Goal: Task Accomplishment & Management: Use online tool/utility

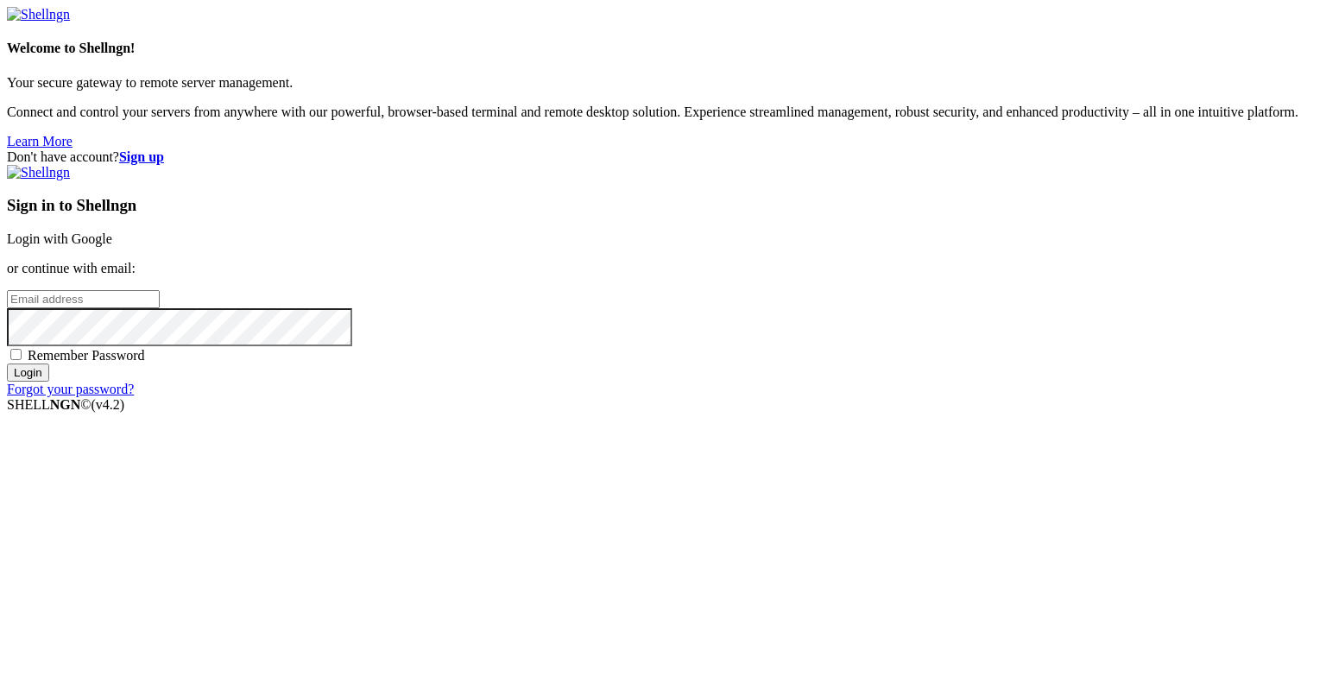
click at [160, 308] on input "email" at bounding box center [83, 299] width 153 height 18
type input "[EMAIL_ADDRESS][DOMAIN_NAME]"
click at [760, 397] on div "Sign in to Shellngn Login with Google or continue with email: [EMAIL_ADDRESS][D…" at bounding box center [663, 281] width 1312 height 232
click at [145, 362] on span "Remember Password" at bounding box center [86, 355] width 117 height 15
click at [22, 360] on input "Remember Password" at bounding box center [15, 354] width 11 height 11
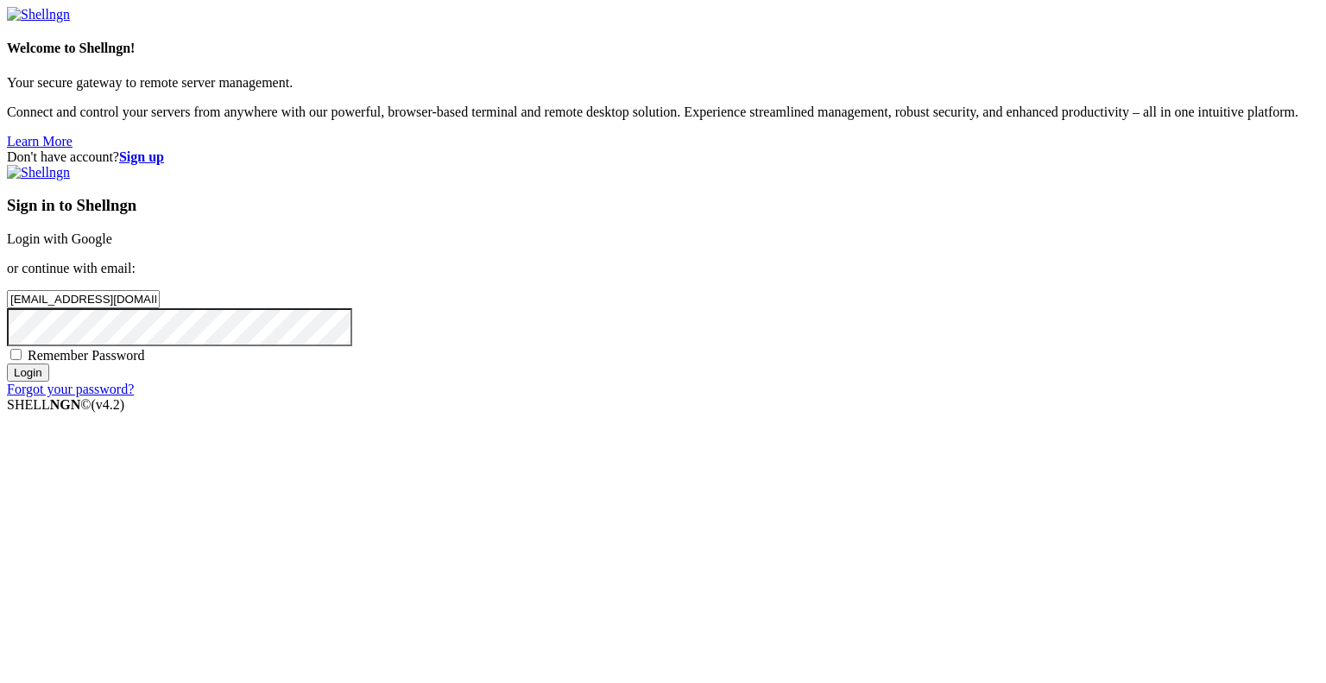
checkbox input "true"
click at [49, 381] on input "Login" at bounding box center [28, 372] width 42 height 18
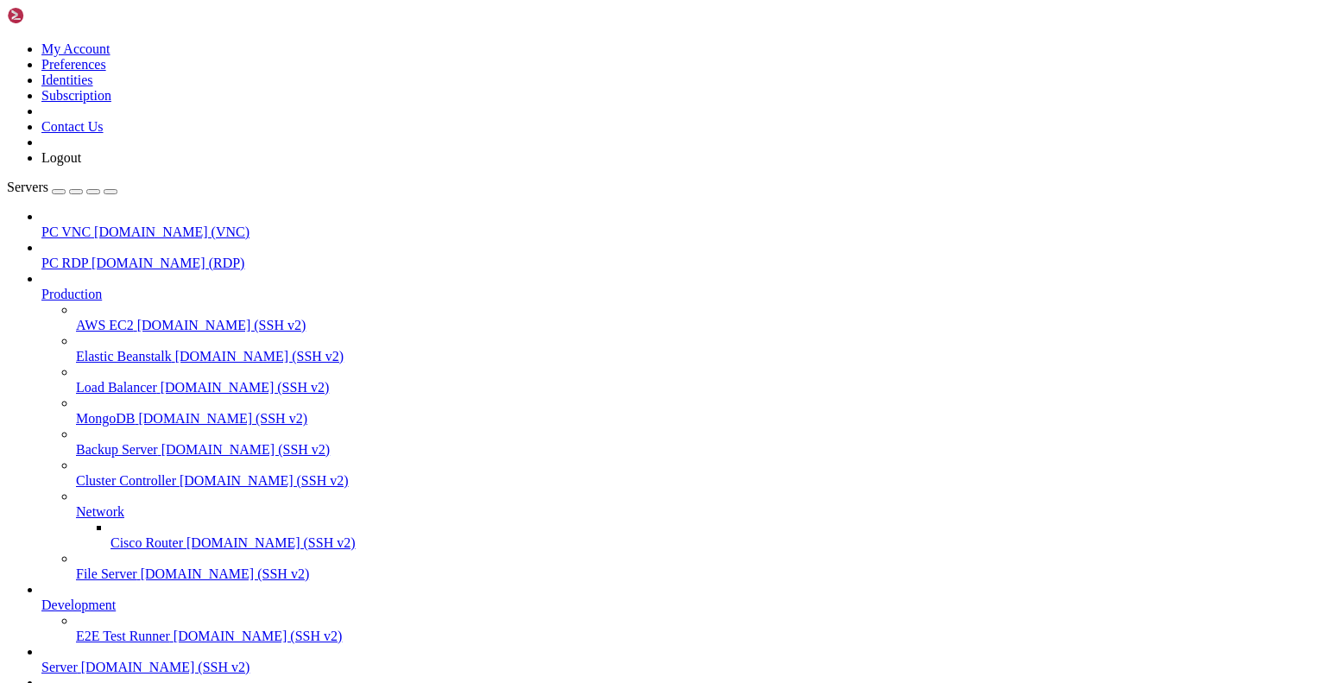
scroll to position [196, 0]
click at [127, 659] on link "Server [DOMAIN_NAME] (SSH v2)" at bounding box center [679, 667] width 1277 height 16
